Goal: Transaction & Acquisition: Purchase product/service

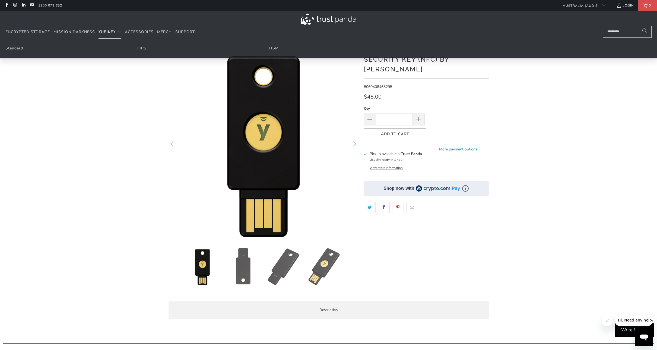
click at [103, 31] on span "YubiKey" at bounding box center [106, 31] width 17 height 5
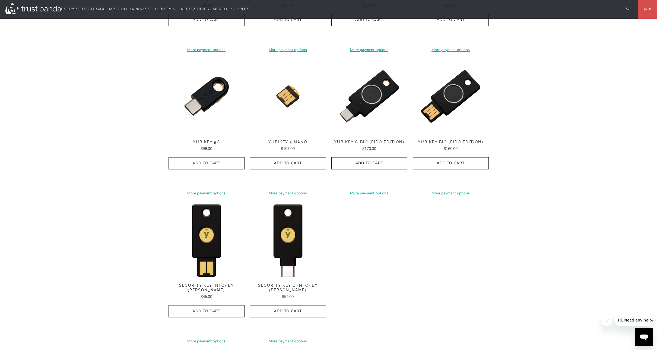
scroll to position [398, 0]
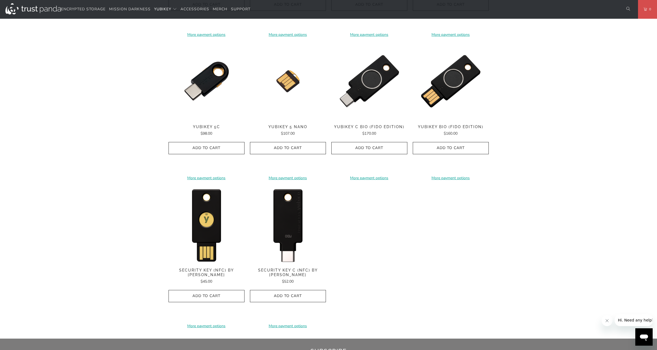
click at [287, 229] on img at bounding box center [288, 224] width 76 height 76
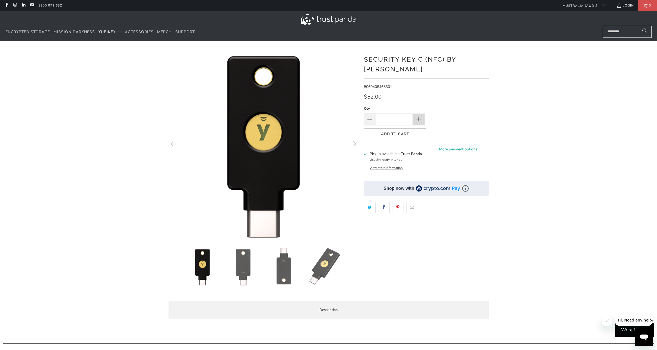
click at [418, 117] on span at bounding box center [418, 120] width 6 height 6
type input "*"
click at [397, 130] on icon "button" at bounding box center [395, 134] width 9 height 9
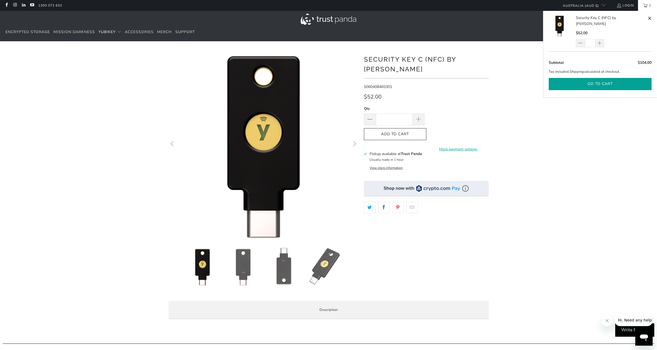
click at [601, 79] on button "Go to cart" at bounding box center [600, 84] width 103 height 12
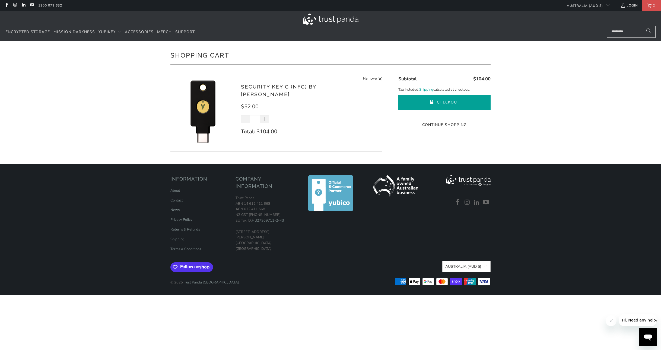
click at [449, 102] on button "Checkout" at bounding box center [444, 102] width 92 height 15
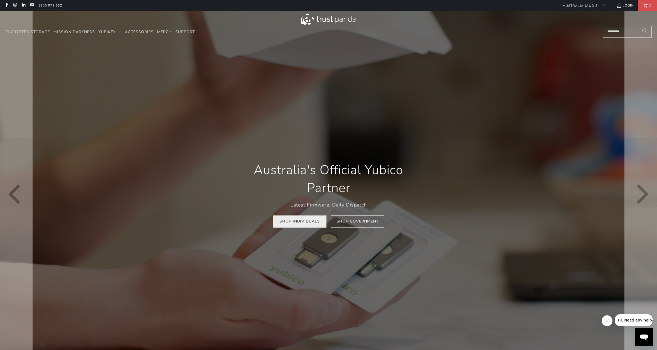
click at [304, 220] on link "Shop Individuals" at bounding box center [299, 221] width 53 height 12
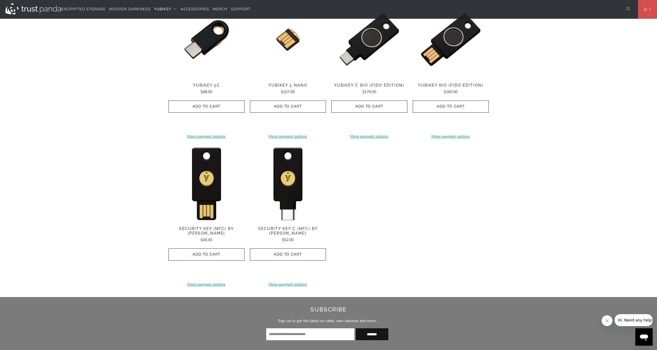
scroll to position [506, 0]
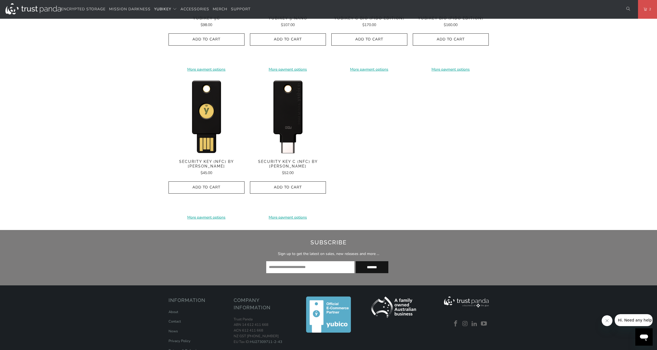
click at [287, 122] on img at bounding box center [288, 116] width 76 height 76
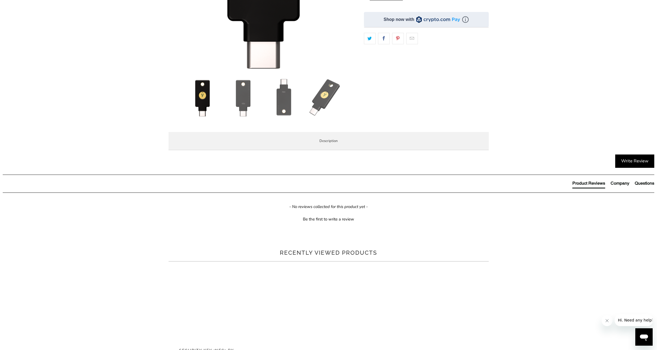
scroll to position [181, 0]
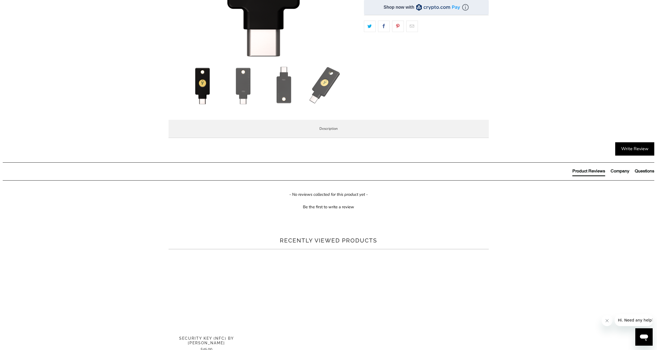
click at [0, 0] on span "Specifications" at bounding box center [0, 0] width 0 height 0
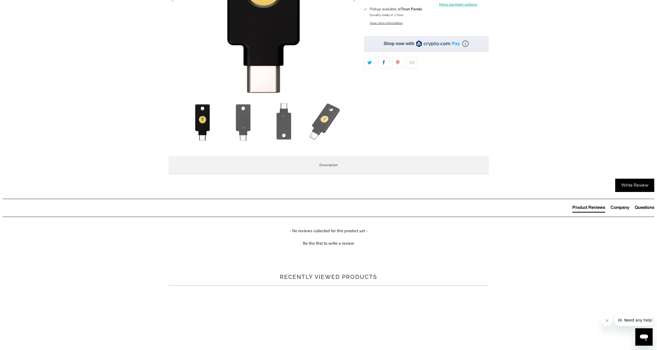
scroll to position [0, 0]
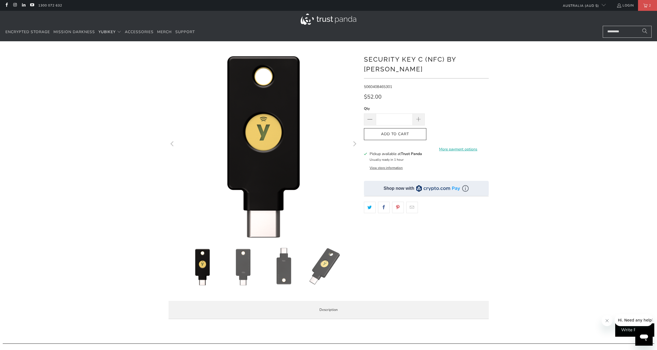
click at [0, 0] on span "Overview" at bounding box center [0, 0] width 0 height 0
